Goal: Book appointment/travel/reservation

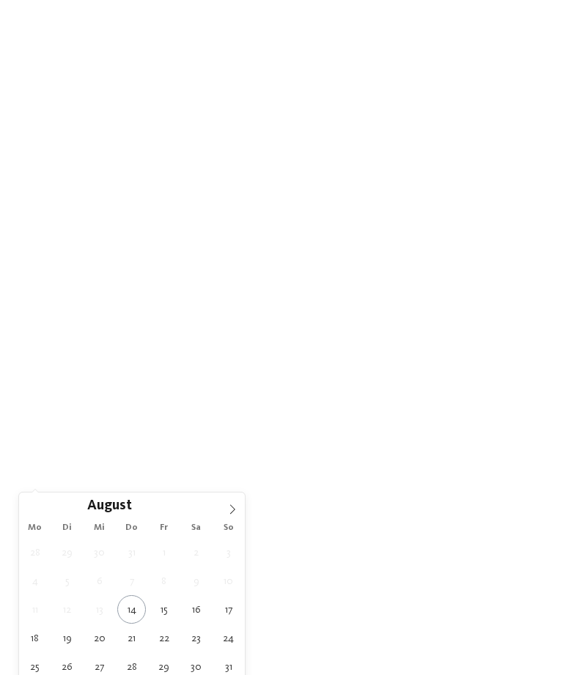
click at [232, 513] on icon at bounding box center [232, 509] width 10 height 10
click at [230, 513] on icon at bounding box center [232, 509] width 10 height 10
click at [229, 512] on icon at bounding box center [232, 509] width 10 height 10
click at [231, 511] on icon at bounding box center [232, 509] width 10 height 10
click at [230, 514] on icon at bounding box center [232, 509] width 5 height 10
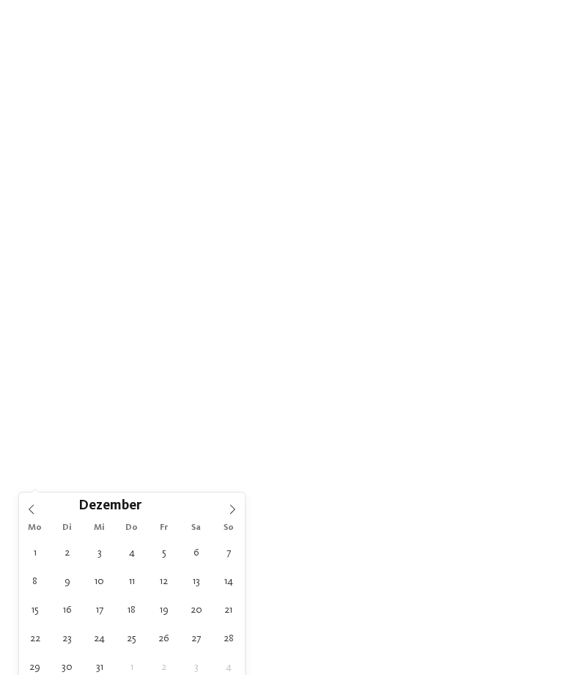
type input "****"
click at [229, 513] on icon at bounding box center [232, 509] width 10 height 10
click at [235, 509] on icon at bounding box center [232, 509] width 10 height 10
click at [232, 511] on icon at bounding box center [232, 509] width 10 height 10
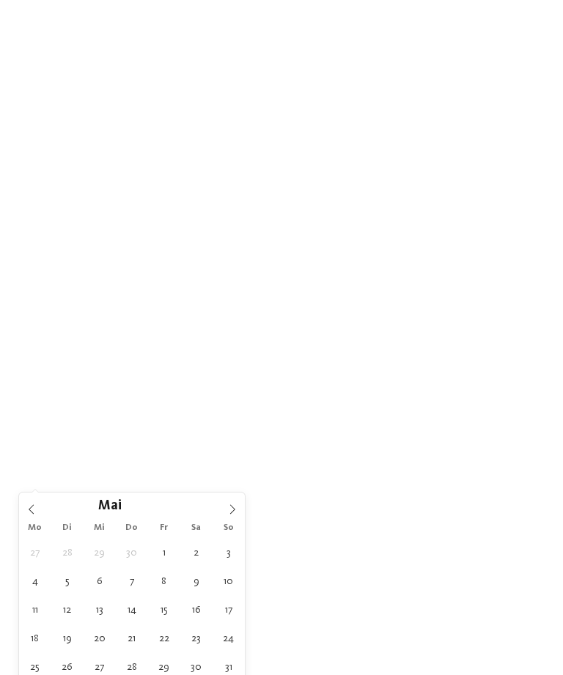
click at [234, 509] on icon at bounding box center [232, 509] width 10 height 10
click at [232, 511] on icon at bounding box center [232, 509] width 10 height 10
click at [234, 511] on icon at bounding box center [232, 509] width 5 height 10
type div "[DATE]"
type input "****"
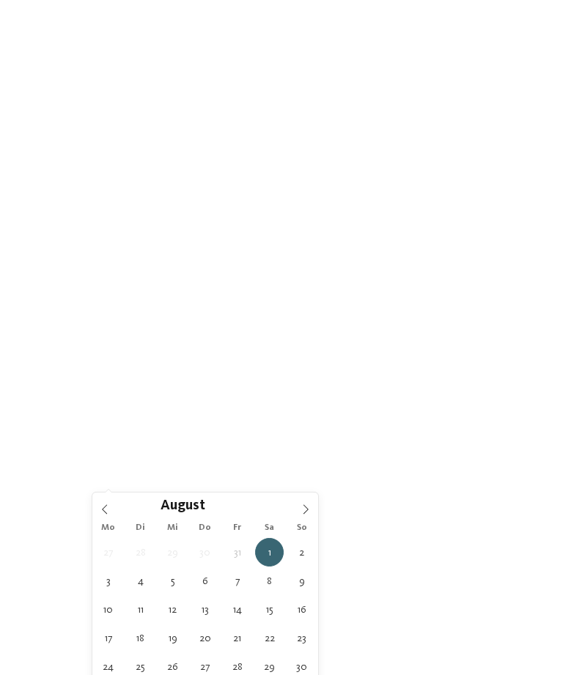
type div "[DATE]"
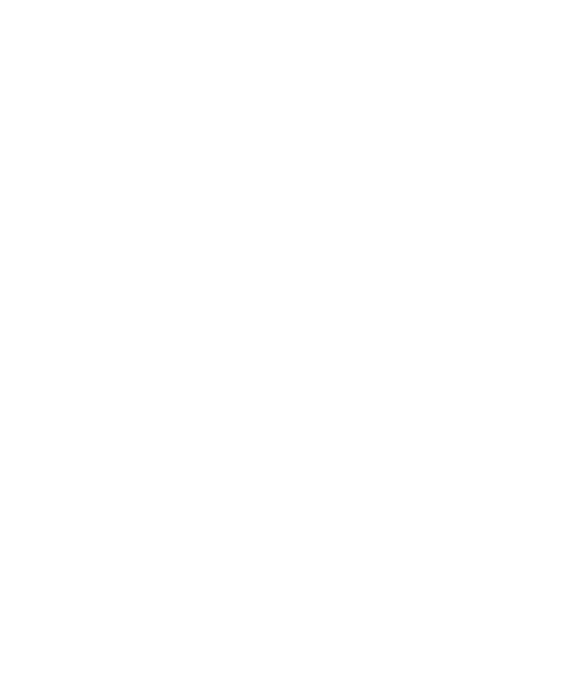
click at [317, 448] on div "Meine Wünsche" at bounding box center [285, 436] width 94 height 26
click at [255, 345] on div at bounding box center [252, 352] width 15 height 15
click at [250, 133] on div "Erlebnisschwimmbad" at bounding box center [164, 146] width 190 height 29
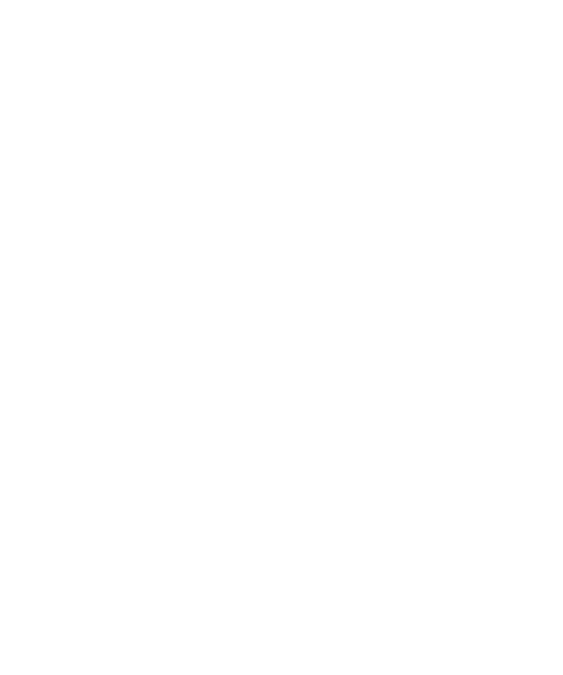
click at [490, 171] on div at bounding box center [486, 176] width 15 height 15
click at [295, 569] on div "übernehmen" at bounding box center [281, 583] width 425 height 29
click at [407, 442] on span "Family Experiences" at bounding box center [388, 437] width 67 height 10
click at [363, 389] on div at bounding box center [369, 396] width 15 height 15
click at [532, 186] on icon at bounding box center [534, 199] width 32 height 26
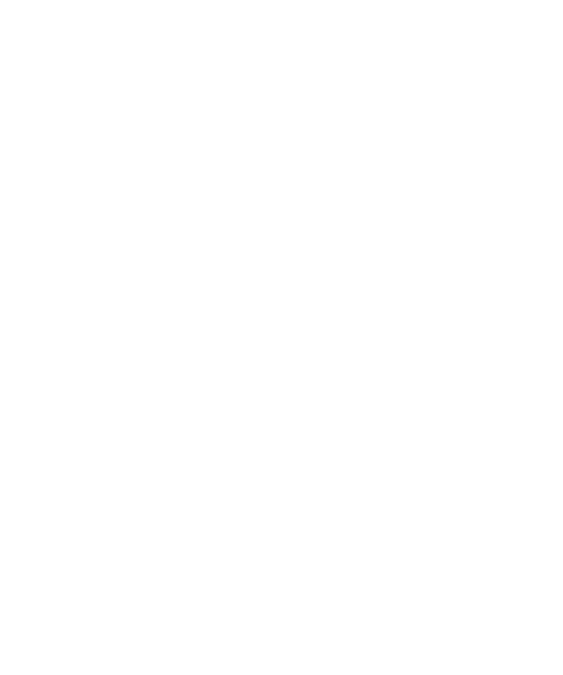
click at [395, 118] on icon at bounding box center [399, 131] width 32 height 26
click at [514, 448] on link "Hotel finden" at bounding box center [509, 436] width 69 height 26
click at [434, 145] on div "Family Experiences" at bounding box center [382, 154] width 104 height 26
click at [369, 392] on icon at bounding box center [370, 396] width 10 height 9
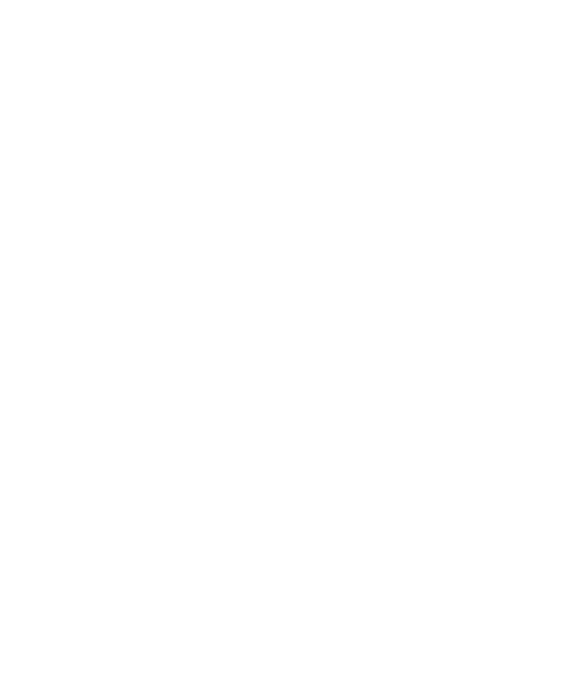
click at [402, 118] on icon at bounding box center [399, 131] width 32 height 26
click at [282, 366] on div "Alle Hotels anzeigen" at bounding box center [281, 367] width 127 height 29
click at [421, 98] on div at bounding box center [411, 65] width 245 height 138
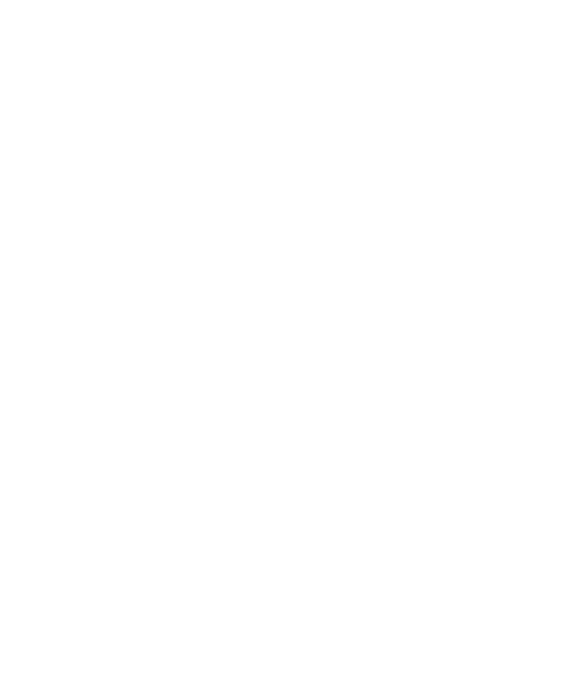
click at [379, 305] on div at bounding box center [411, 289] width 245 height 138
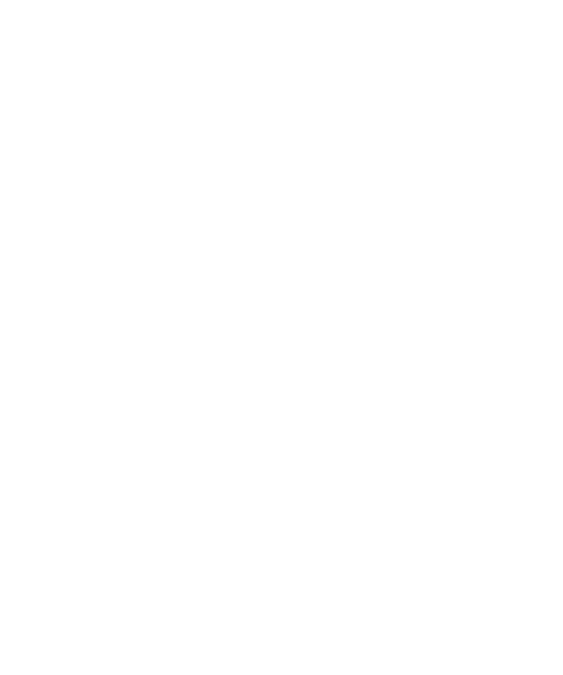
scroll to position [37, 0]
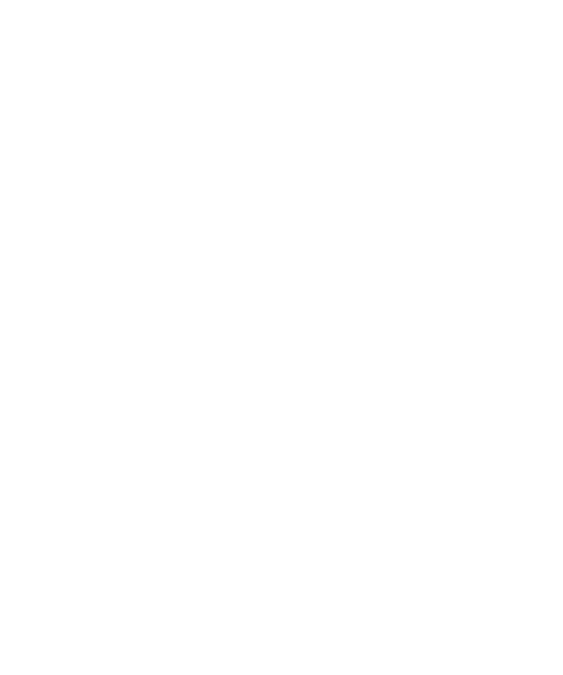
click at [47, 208] on img at bounding box center [281, 187] width 563 height 316
click at [14, 330] on icon at bounding box center [17, 332] width 13 height 10
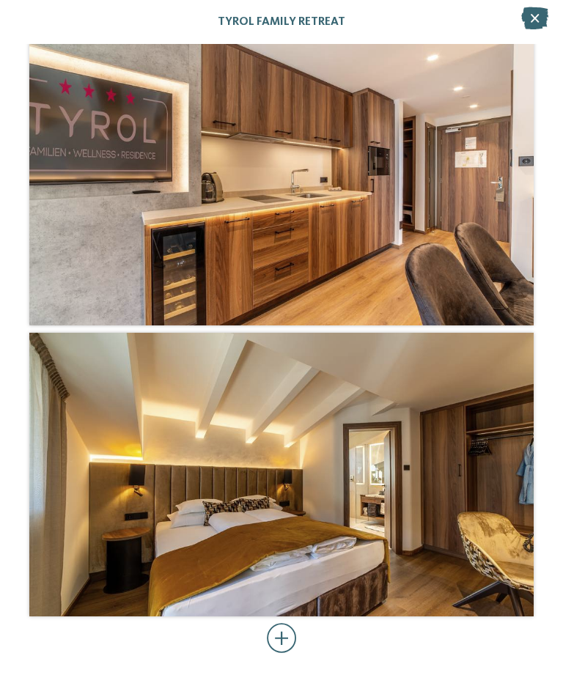
scroll to position [4076, 0]
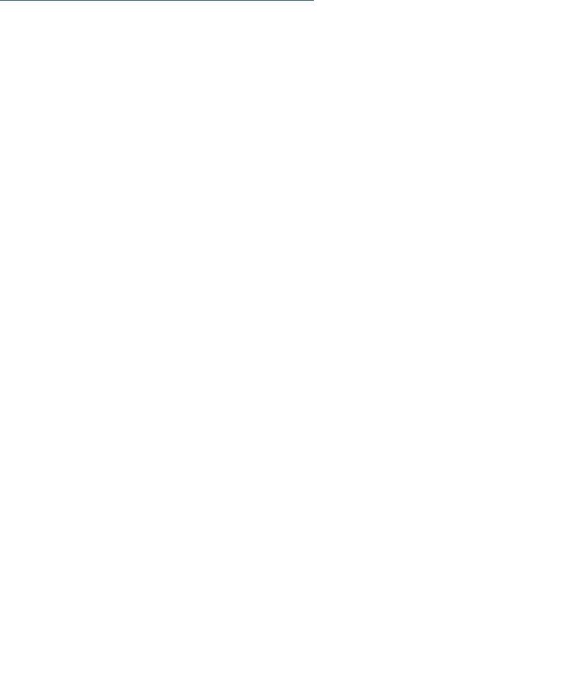
scroll to position [2821, 0]
